Goal: Task Accomplishment & Management: Use online tool/utility

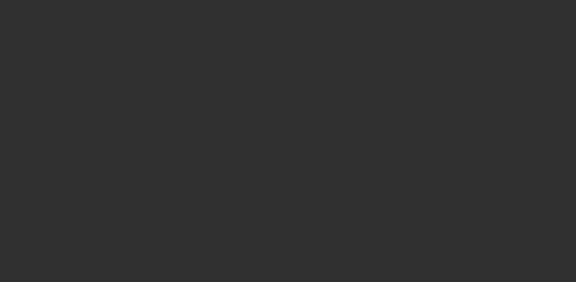
select select "10"
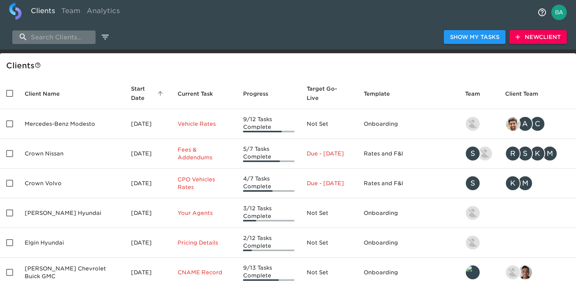
click at [45, 40] on input "search" at bounding box center [53, 36] width 83 height 13
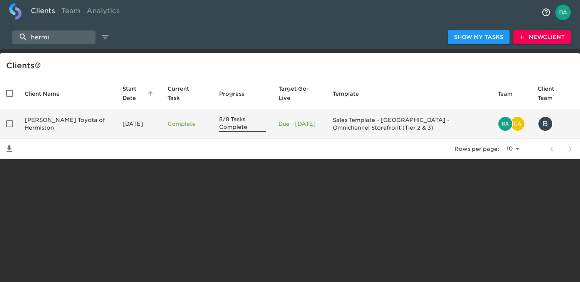
type input "hermi"
click at [62, 117] on td "Rogers Toyota of Hermiston" at bounding box center [67, 124] width 98 height 30
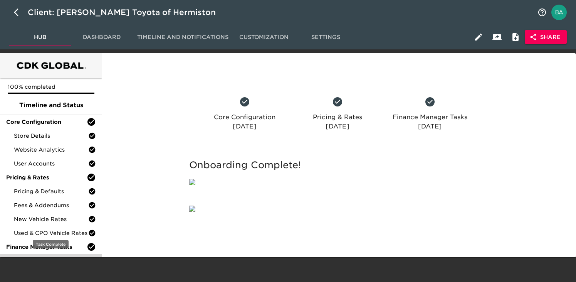
click at [35, 257] on span "Finance Product Menu" at bounding box center [51, 261] width 74 height 8
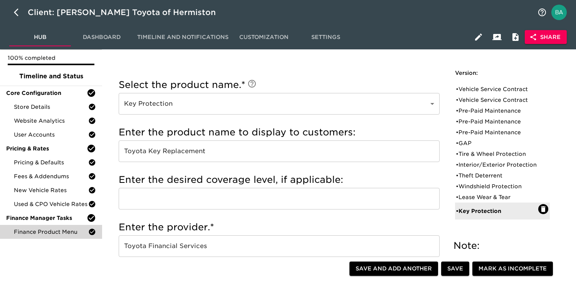
scroll to position [34, 0]
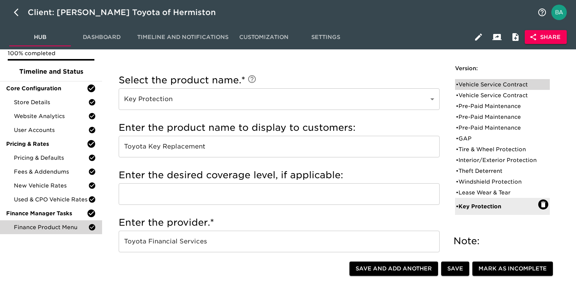
click at [473, 89] on div "• Vehicle Service Contract" at bounding box center [502, 84] width 95 height 11
type input "Vehicle Service Contract"
type input "Toyota Extra Care"
type input "Platinum"
radio input "false"
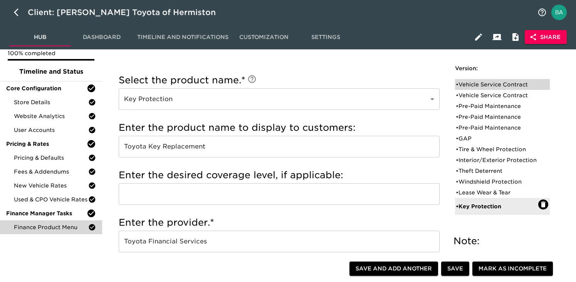
radio input "true"
checkbox input "true"
checkbox input "false"
checkbox input "true"
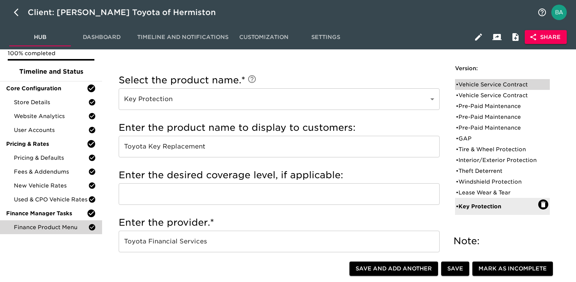
checkbox input "true"
radio input "false"
radio input "true"
type input "36095"
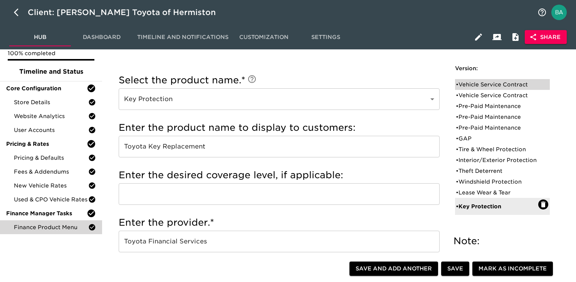
radio input "true"
type input "2500"
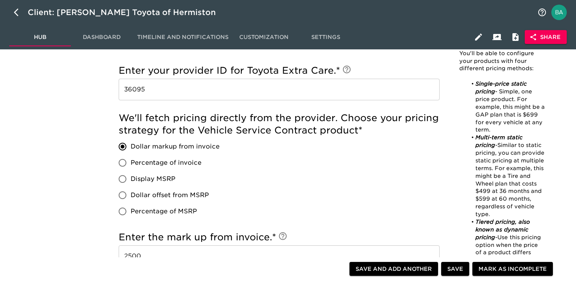
scroll to position [632, 0]
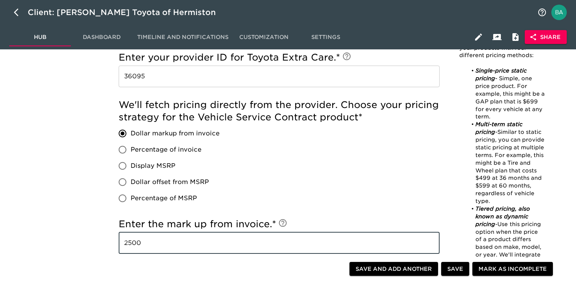
click at [138, 240] on input "2500" at bounding box center [279, 243] width 321 height 22
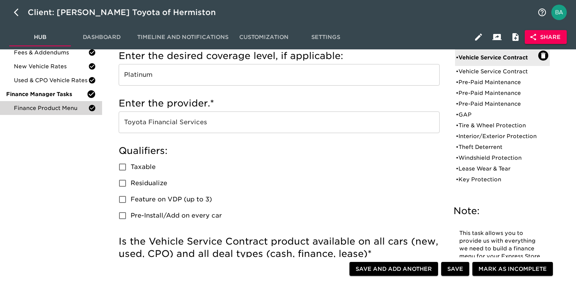
scroll to position [154, 0]
